Goal: Information Seeking & Learning: Learn about a topic

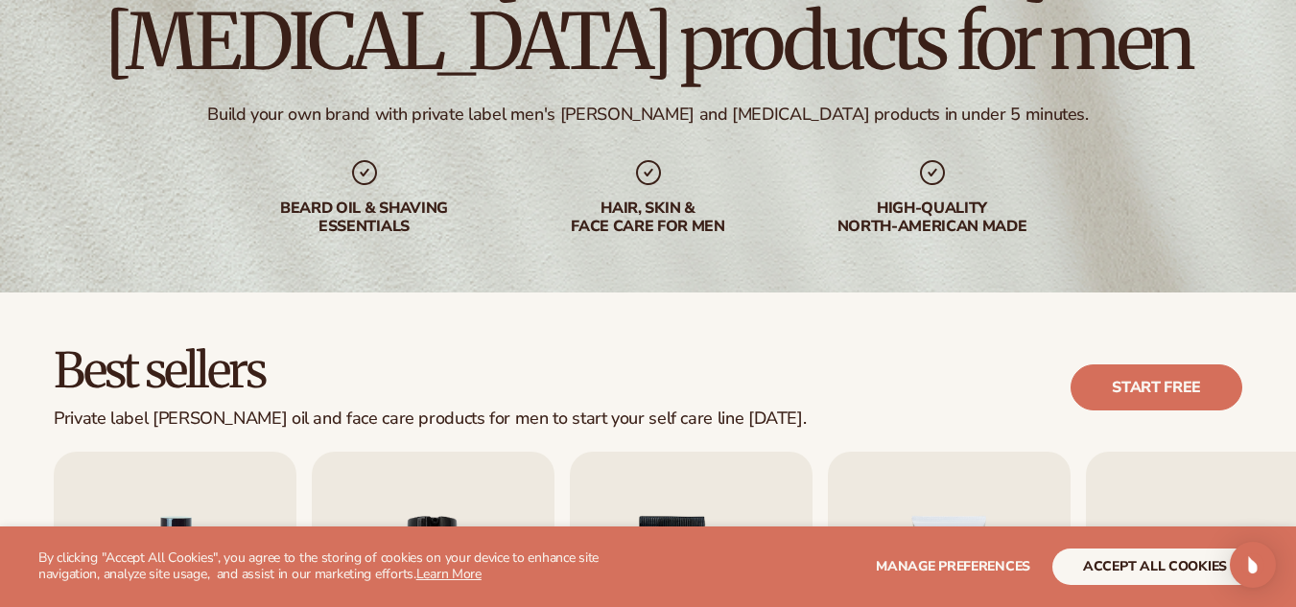
scroll to position [223, 0]
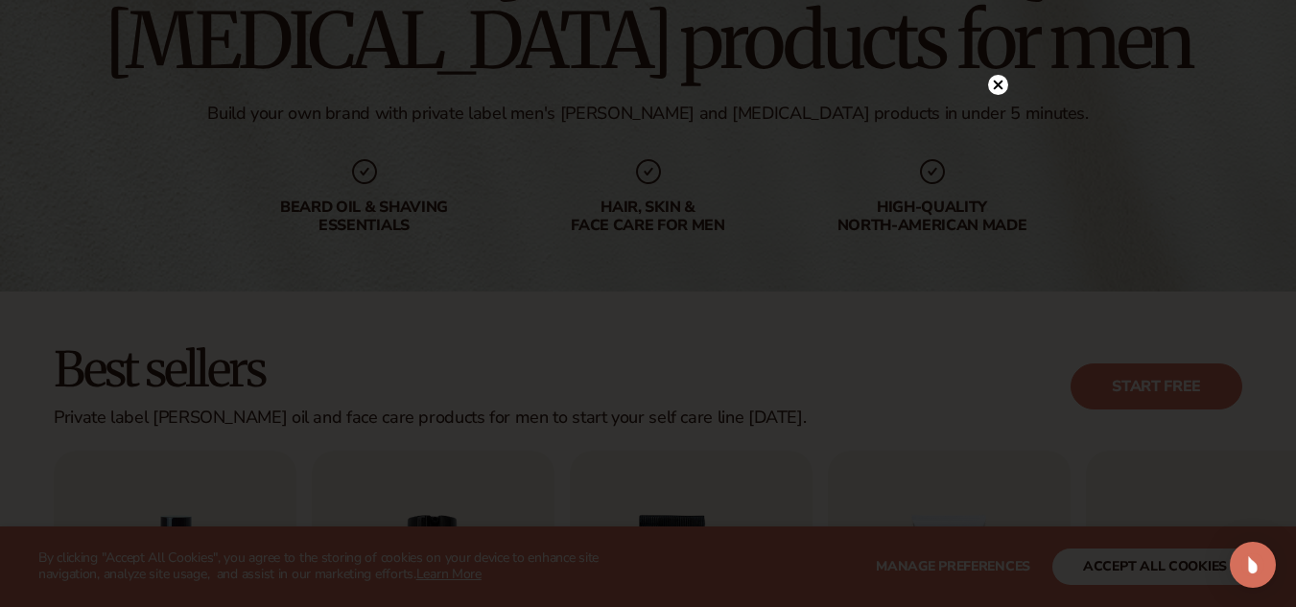
click at [1000, 82] on circle at bounding box center [998, 85] width 20 height 20
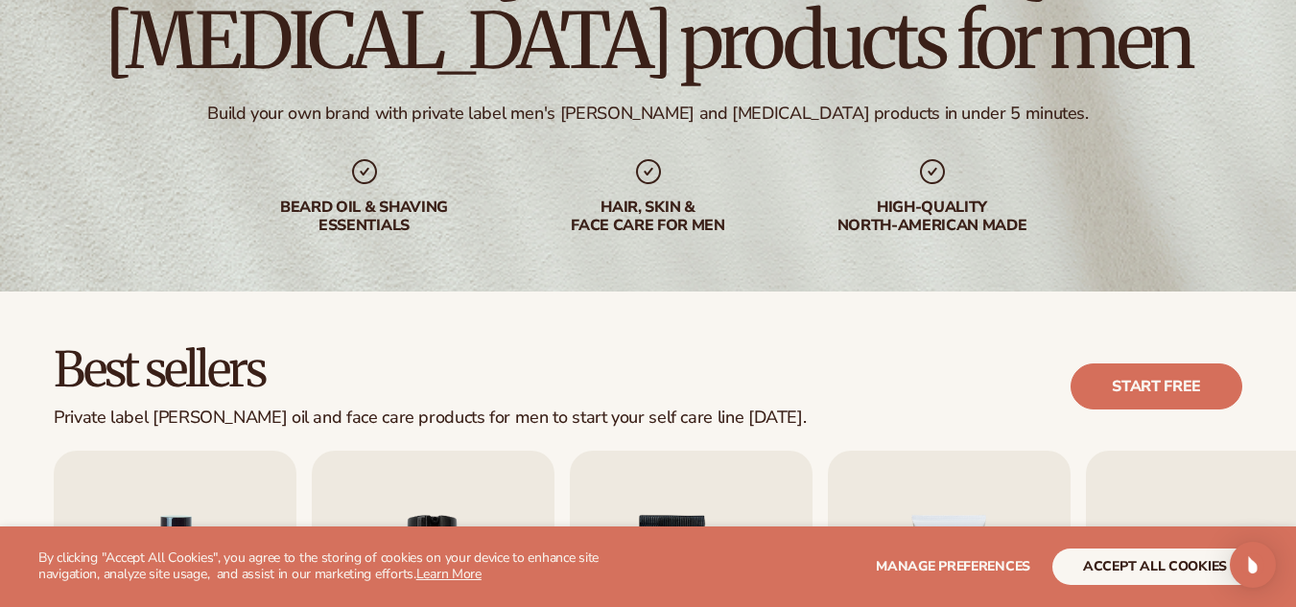
click at [671, 195] on div "hair, skin & face care for men" at bounding box center [649, 195] width 246 height 79
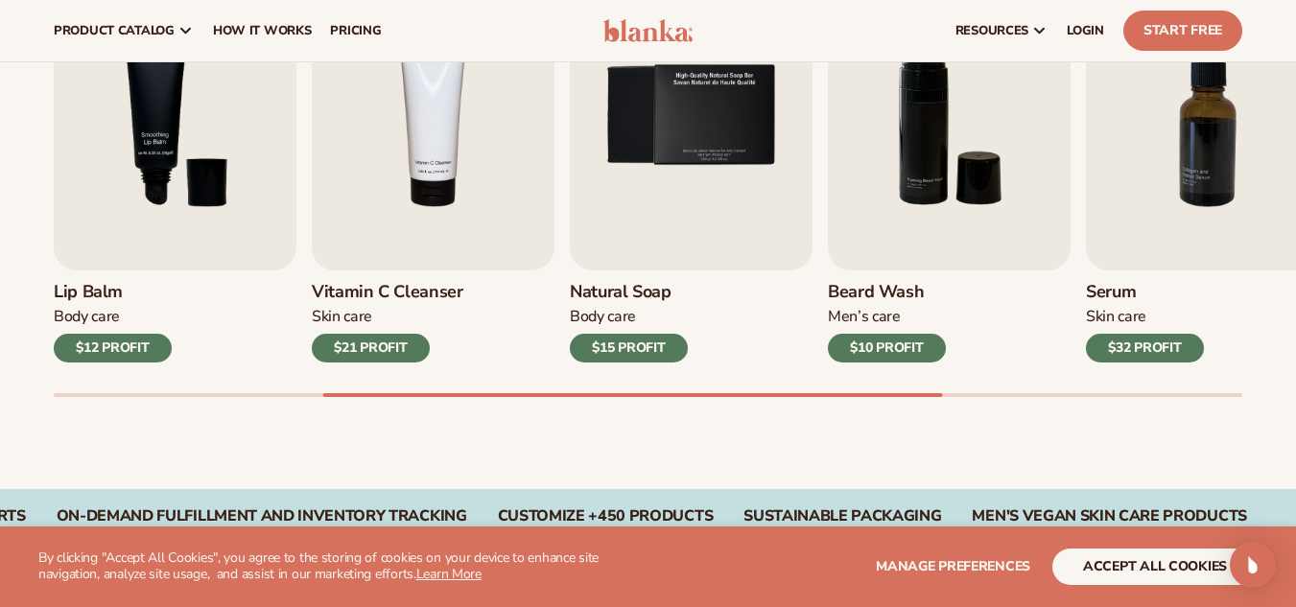
scroll to position [698, 0]
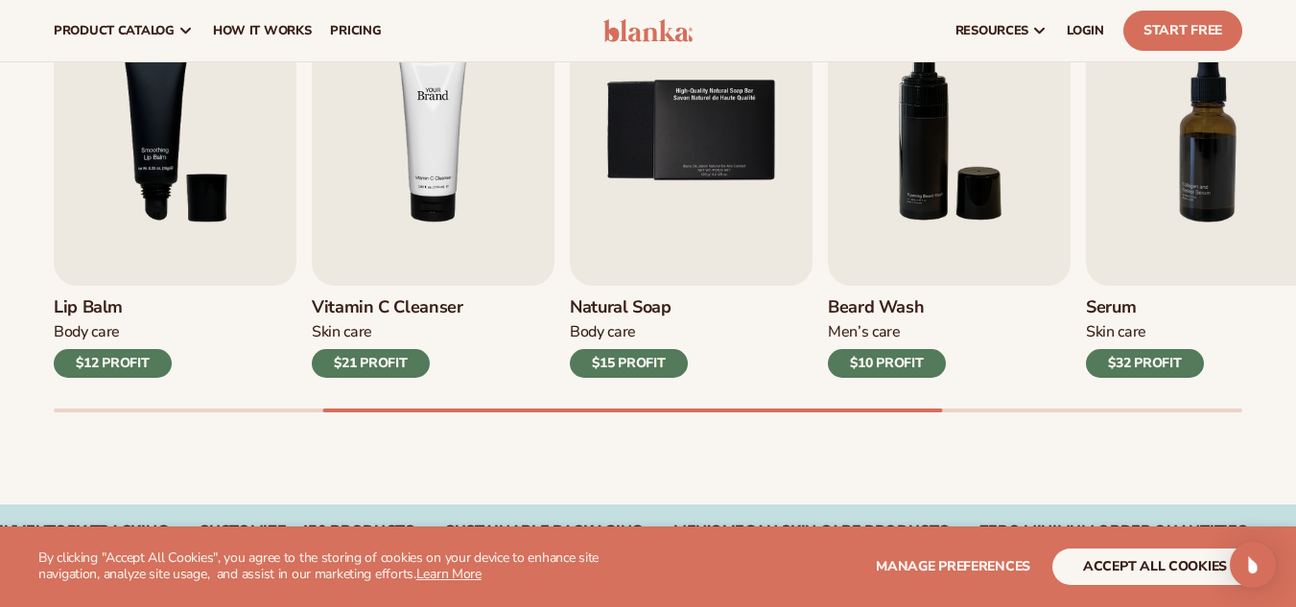
click at [489, 193] on img "4 / 9" at bounding box center [433, 131] width 243 height 310
click at [448, 209] on img "4 / 9" at bounding box center [433, 131] width 243 height 310
click at [380, 363] on div "$21 PROFIT" at bounding box center [371, 363] width 118 height 29
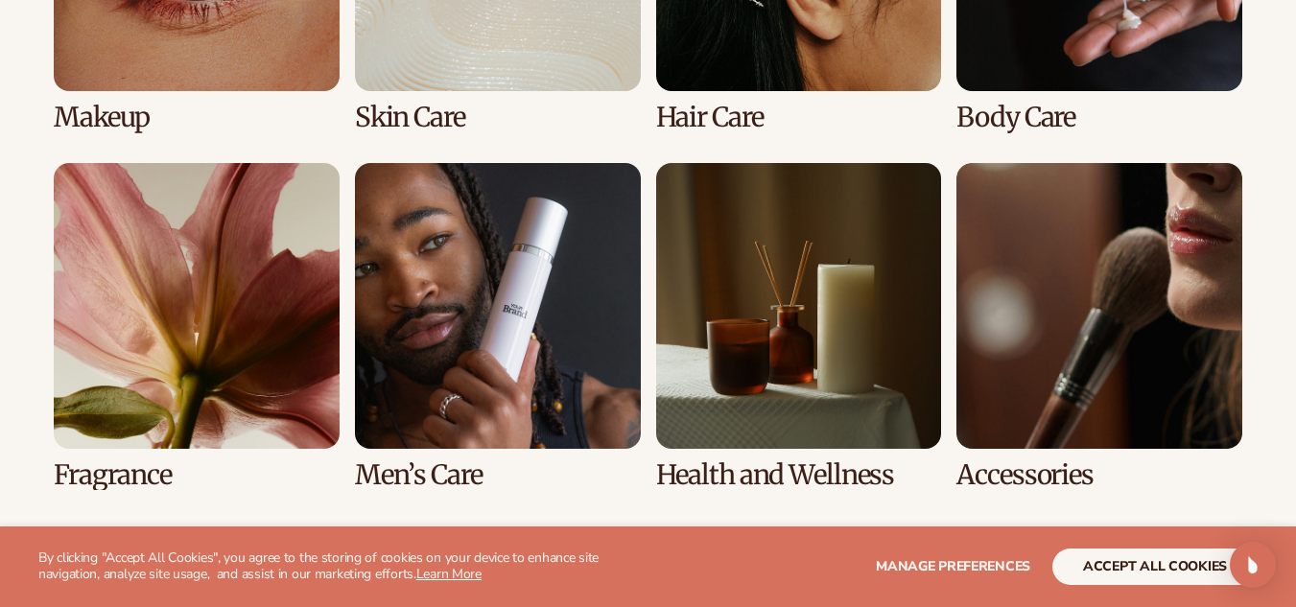
scroll to position [1667, 0]
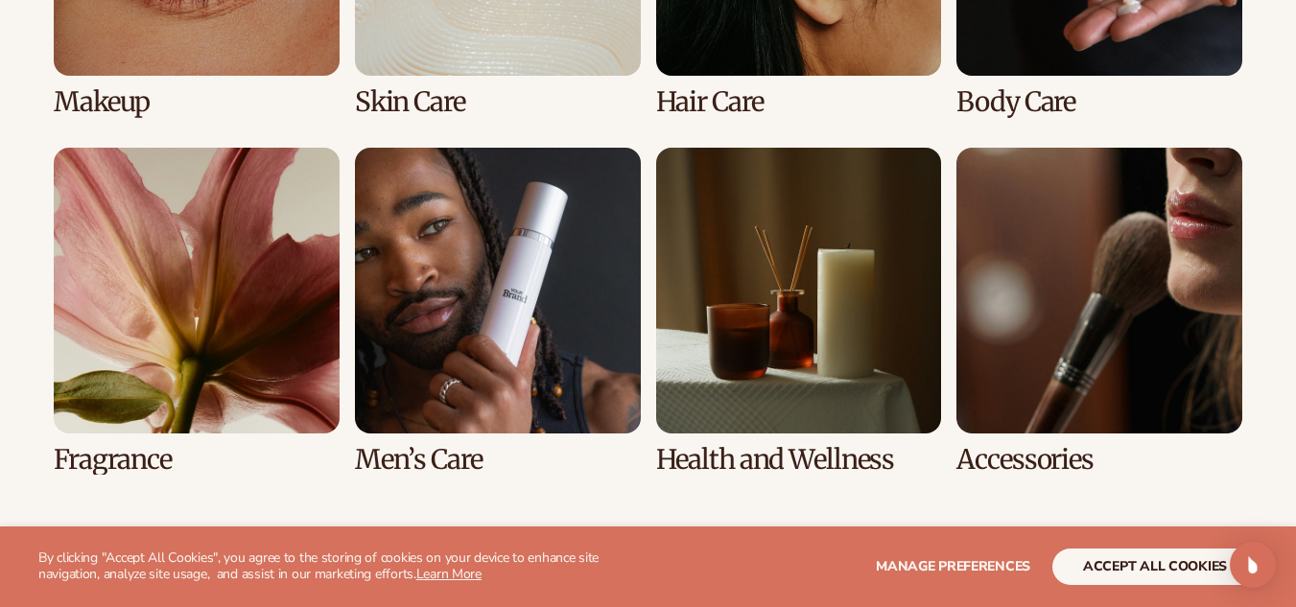
click at [496, 370] on link "6 / 8" at bounding box center [498, 311] width 286 height 327
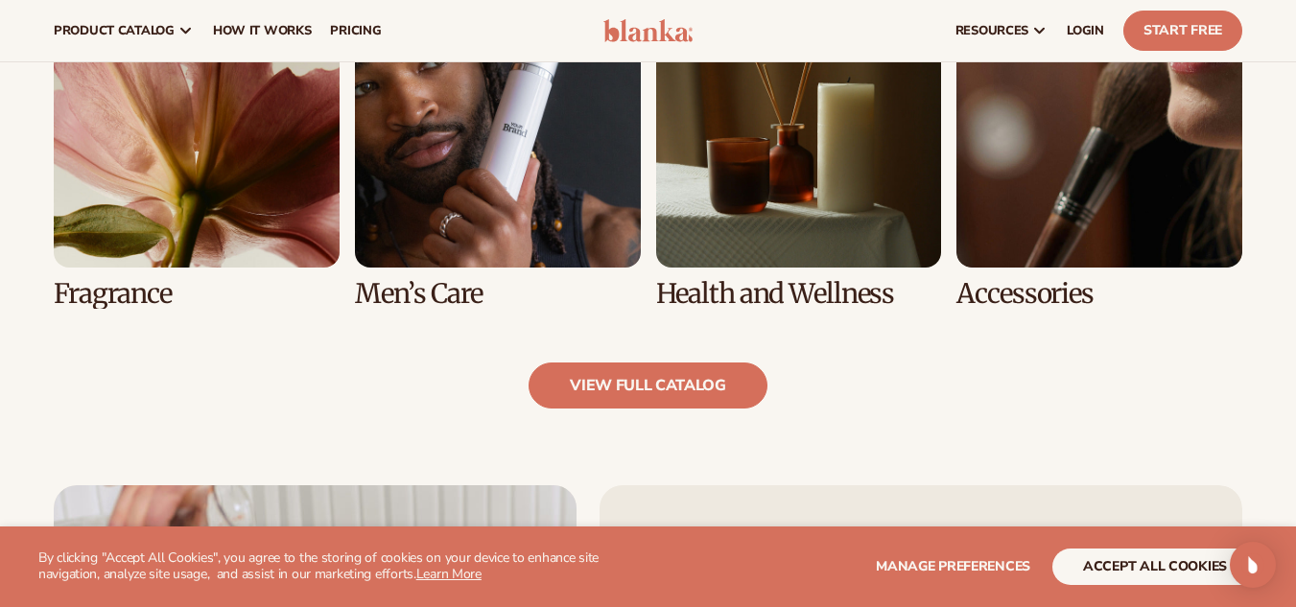
scroll to position [1762, 0]
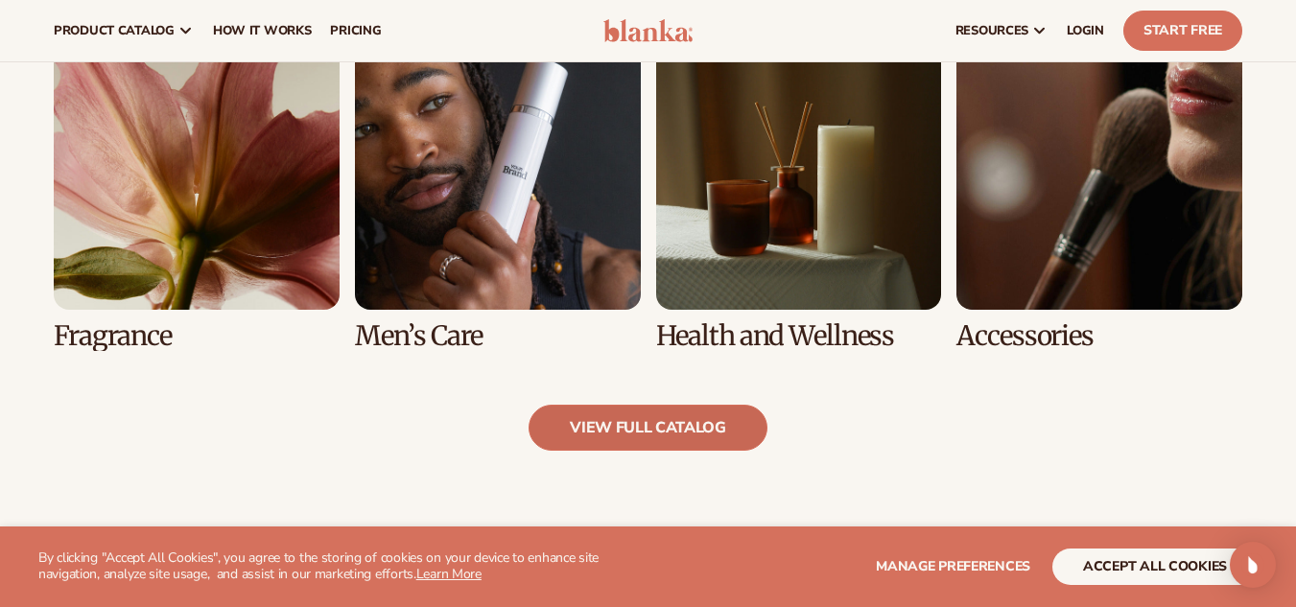
click at [612, 422] on link "view full catalog" at bounding box center [648, 428] width 239 height 46
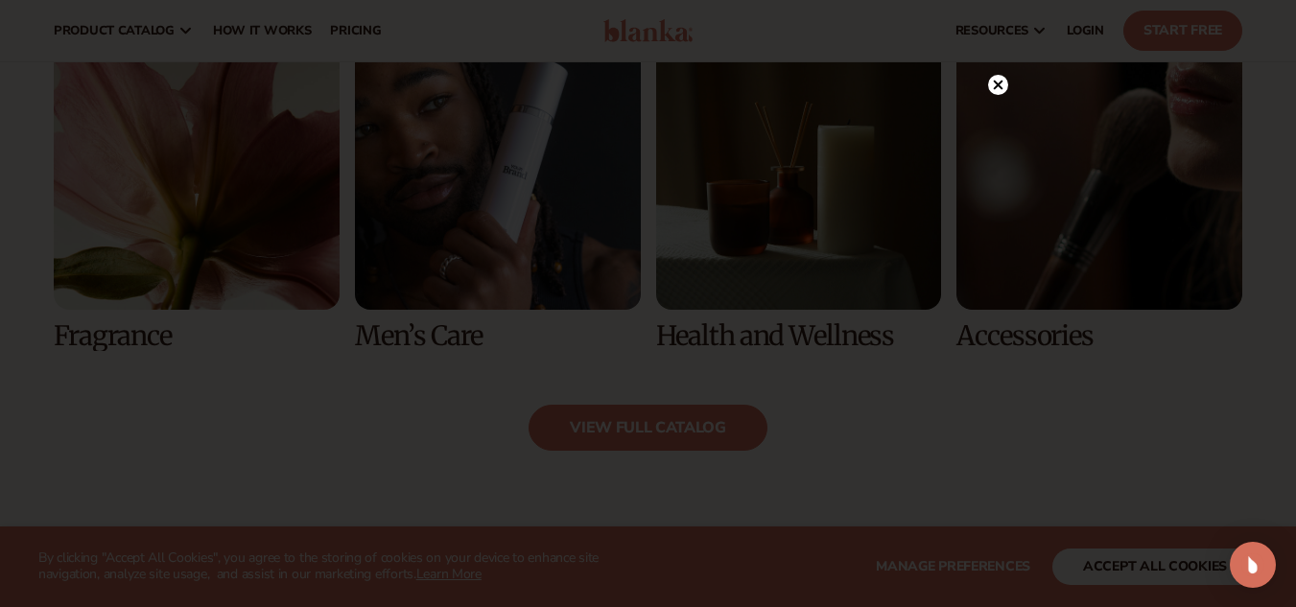
click at [995, 85] on circle at bounding box center [998, 85] width 20 height 20
